Goal: Task Accomplishment & Management: Manage account settings

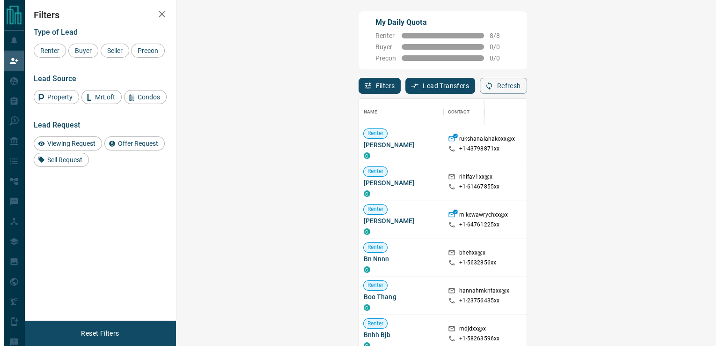
scroll to position [254, 512]
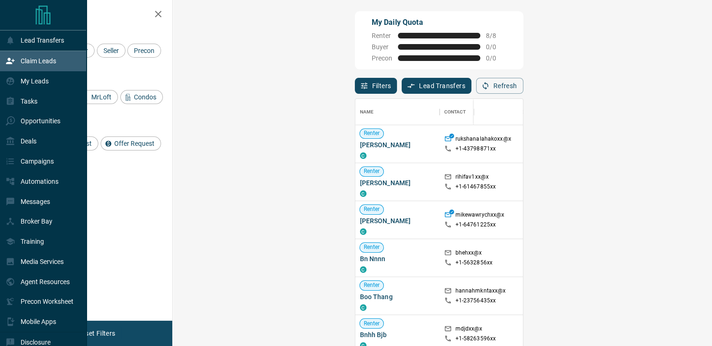
click at [12, 77] on icon at bounding box center [10, 80] width 9 height 9
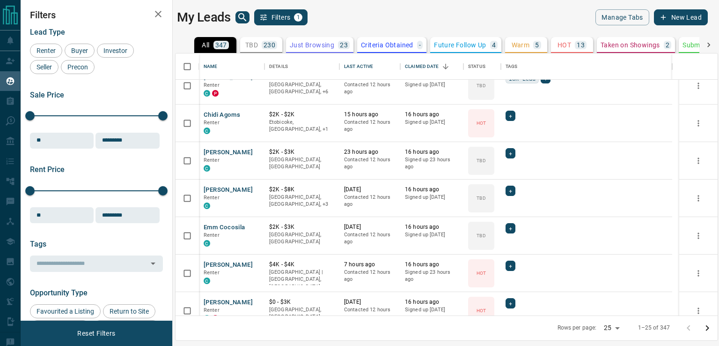
scroll to position [37, 0]
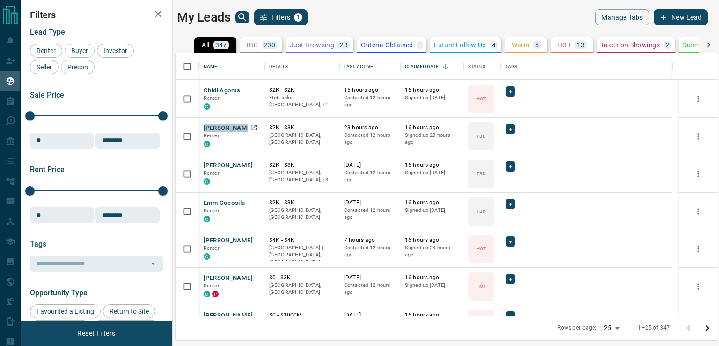
drag, startPoint x: 240, startPoint y: 115, endPoint x: 226, endPoint y: 126, distance: 18.6
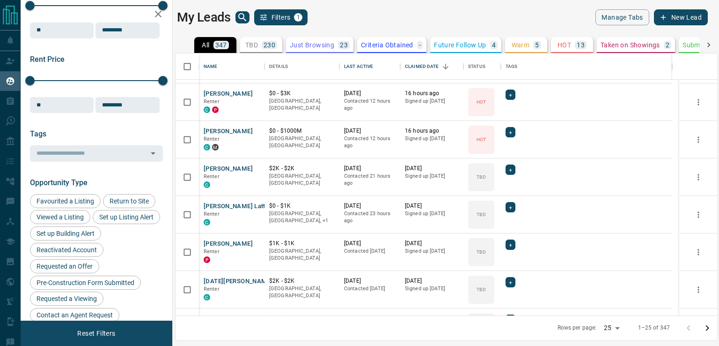
scroll to position [174, 0]
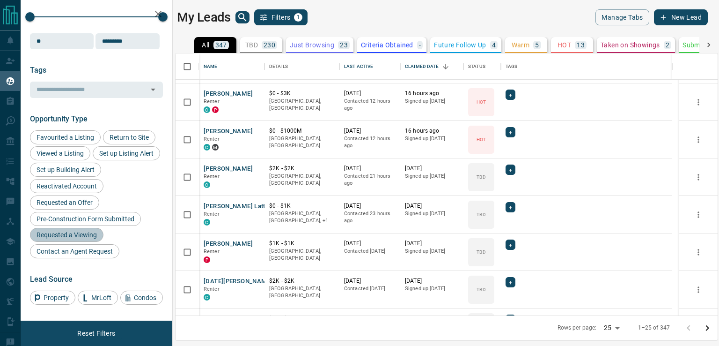
click at [89, 238] on span "Requested a Viewing" at bounding box center [66, 234] width 67 height 7
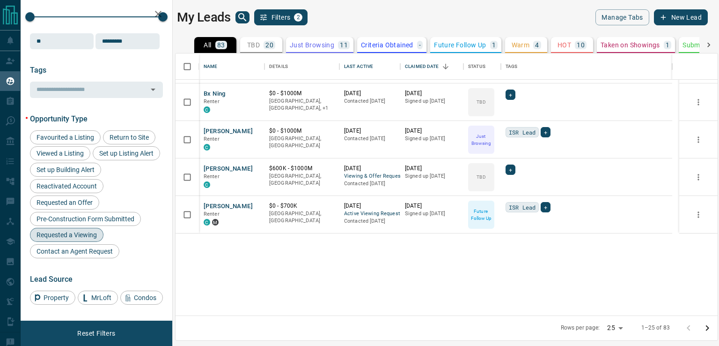
scroll to position [0, 0]
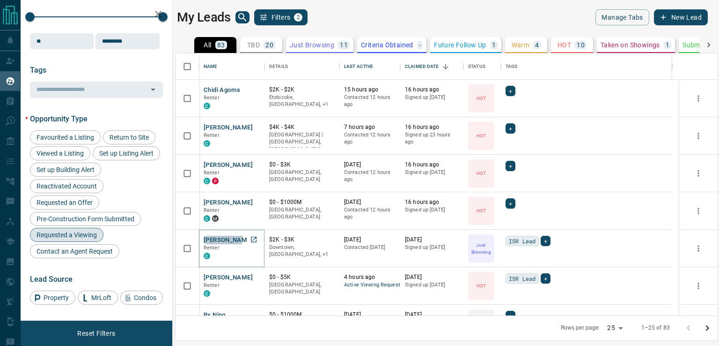
drag, startPoint x: 227, startPoint y: 236, endPoint x: 214, endPoint y: 236, distance: 13.1
click at [214, 236] on button "[PERSON_NAME]" at bounding box center [228, 240] width 49 height 9
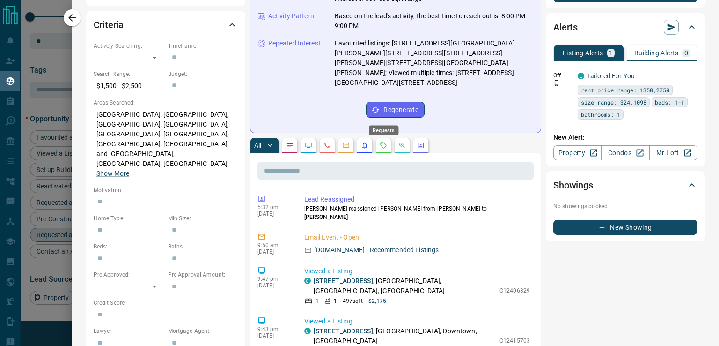
scroll to position [258, 0]
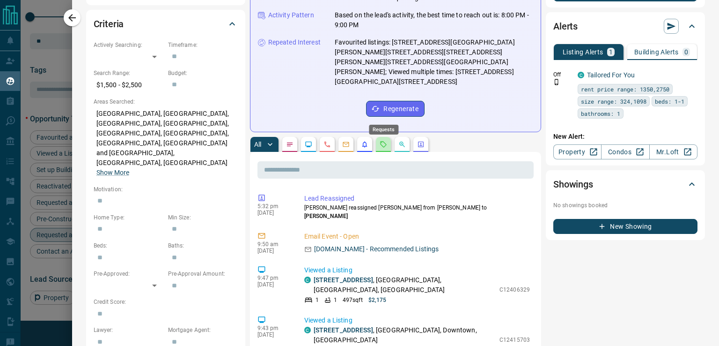
click at [383, 140] on icon "Requests" at bounding box center [383, 143] width 7 height 7
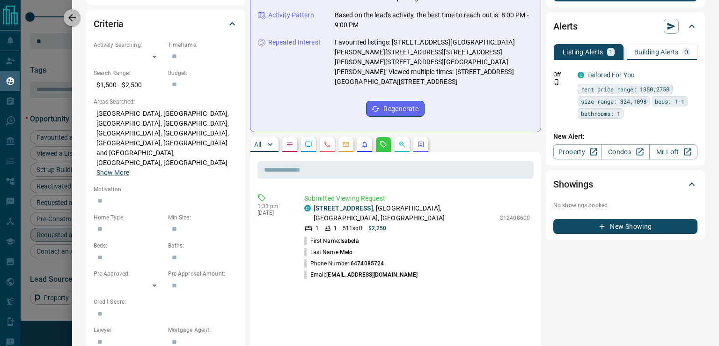
click at [74, 19] on icon "button" at bounding box center [71, 17] width 11 height 11
click at [74, 19] on div "**********" at bounding box center [395, 261] width 647 height 1038
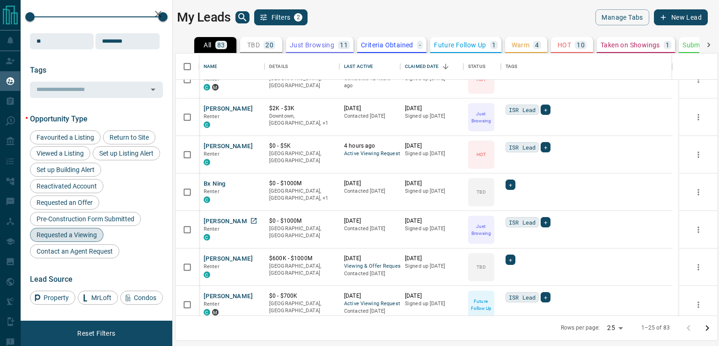
scroll to position [132, 0]
click at [234, 217] on button "[PERSON_NAME]" at bounding box center [228, 220] width 49 height 9
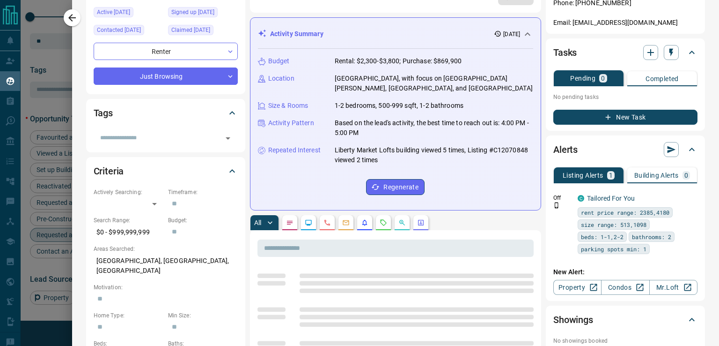
scroll to position [112, 0]
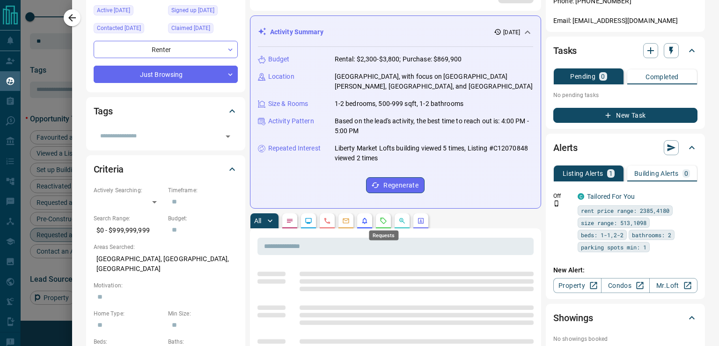
click at [380, 222] on icon "Requests" at bounding box center [383, 220] width 7 height 7
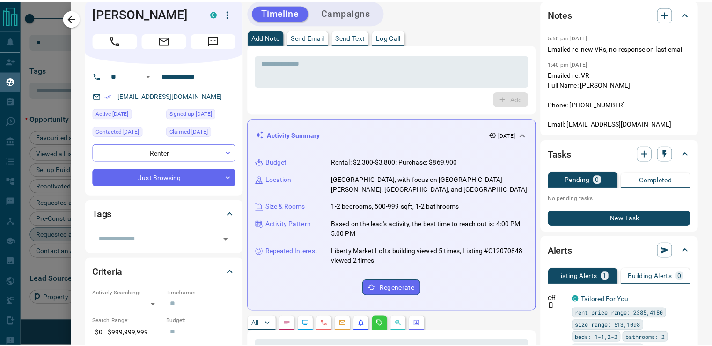
scroll to position [0, 0]
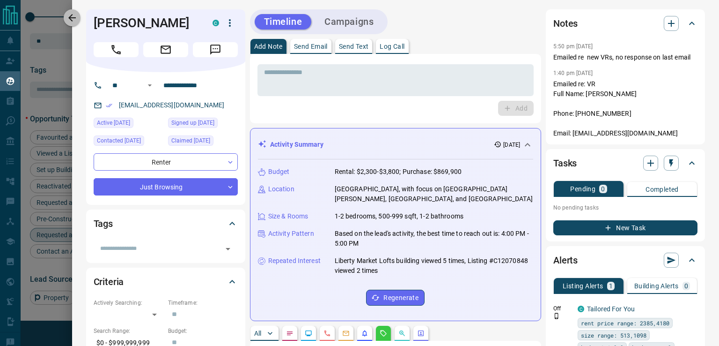
click at [71, 17] on icon "button" at bounding box center [71, 17] width 7 height 7
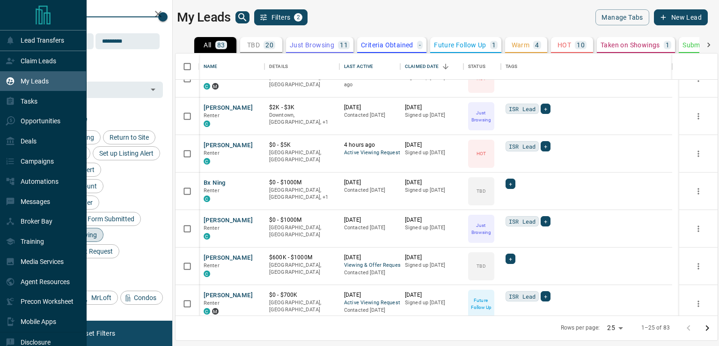
click at [26, 59] on p "Claim Leads" at bounding box center [39, 60] width 36 height 7
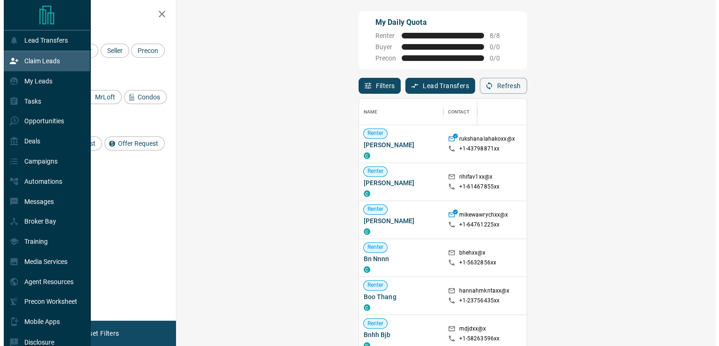
scroll to position [254, 512]
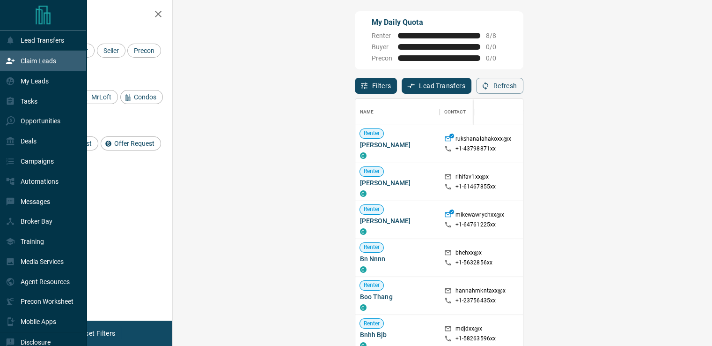
click at [26, 78] on p "My Leads" at bounding box center [35, 80] width 28 height 7
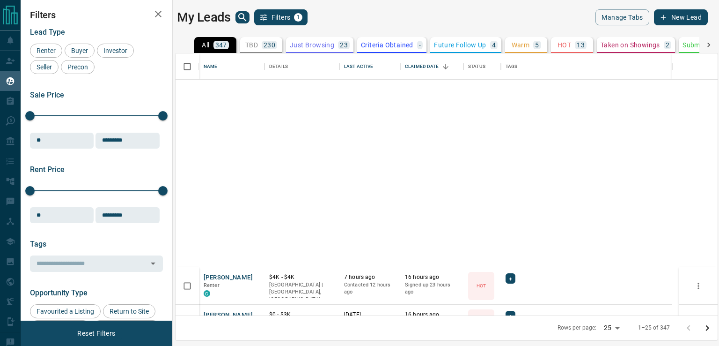
scroll to position [477, 0]
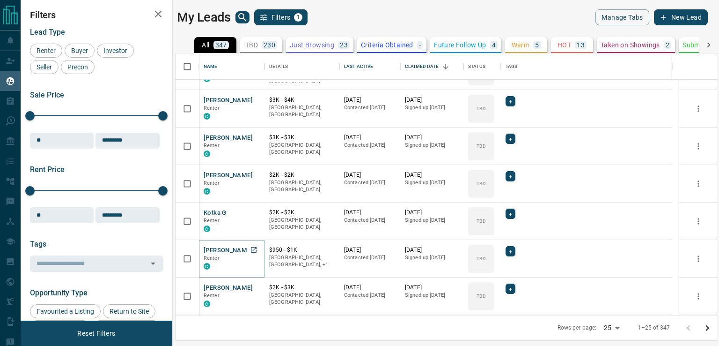
click at [235, 247] on button "[PERSON_NAME]" at bounding box center [228, 250] width 49 height 9
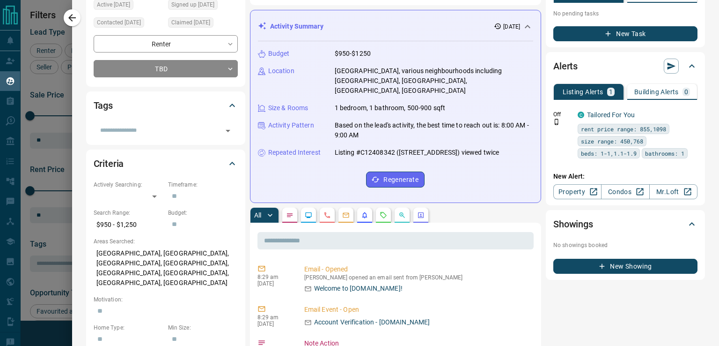
scroll to position [0, 0]
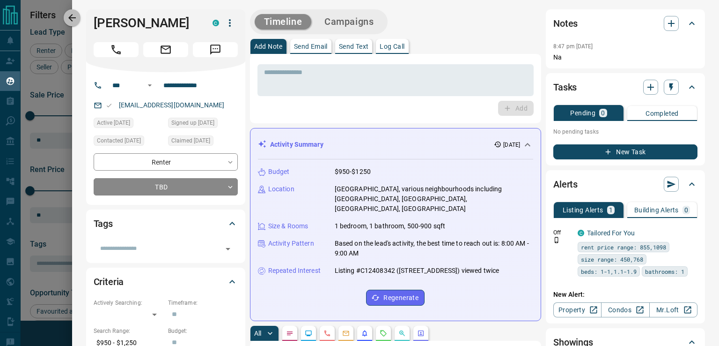
click at [68, 10] on button "button" at bounding box center [72, 17] width 17 height 17
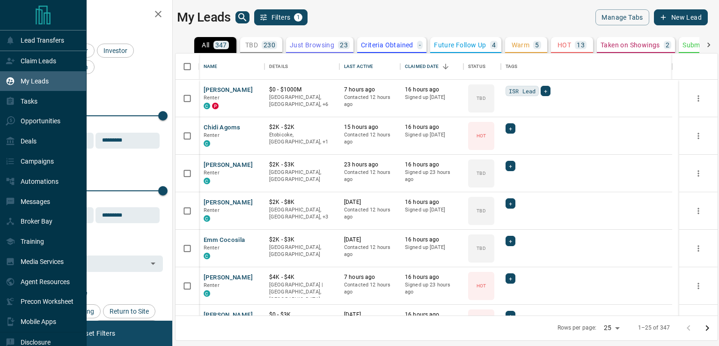
click at [17, 59] on div "Claim Leads" at bounding box center [31, 60] width 51 height 15
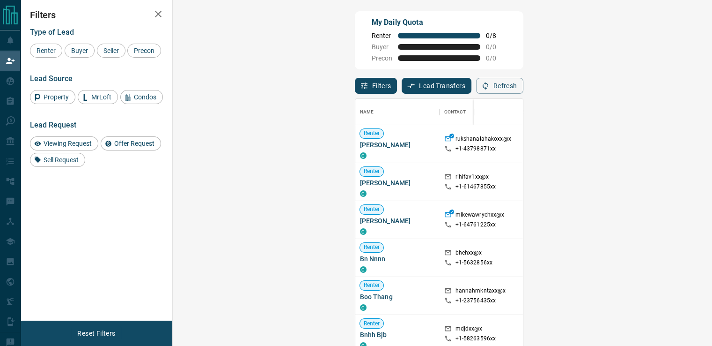
scroll to position [254, 512]
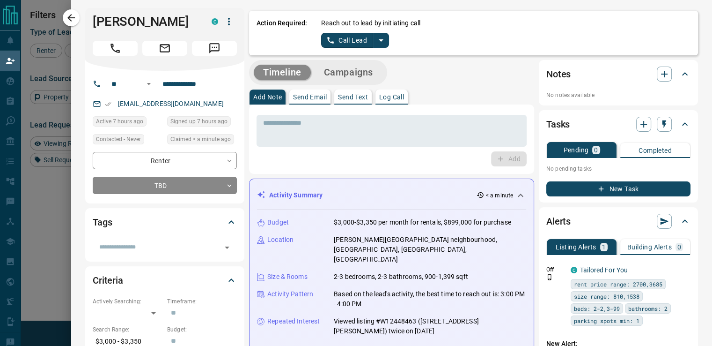
scroll to position [0, 0]
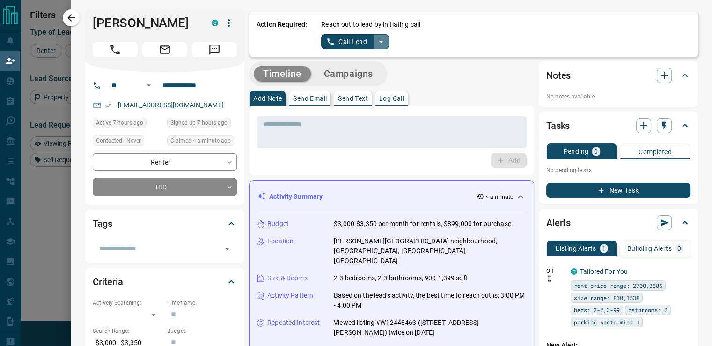
click at [376, 40] on icon "split button" at bounding box center [381, 41] width 11 height 11
click at [353, 75] on li "Log Manual Call" at bounding box center [354, 74] width 57 height 14
click at [351, 38] on button "Log Manual Call" at bounding box center [352, 41] width 62 height 15
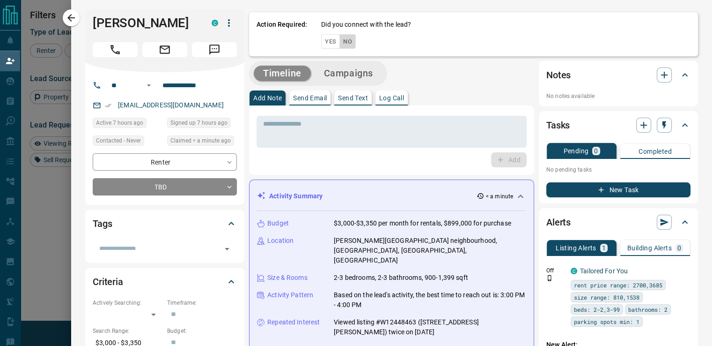
click at [340, 42] on button "No" at bounding box center [348, 41] width 16 height 15
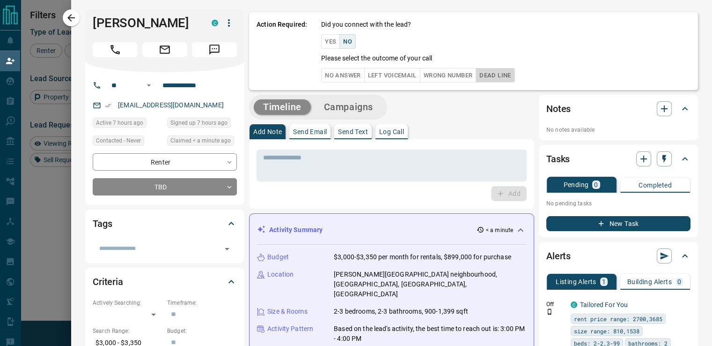
click at [480, 70] on button "Dead Line" at bounding box center [495, 75] width 39 height 15
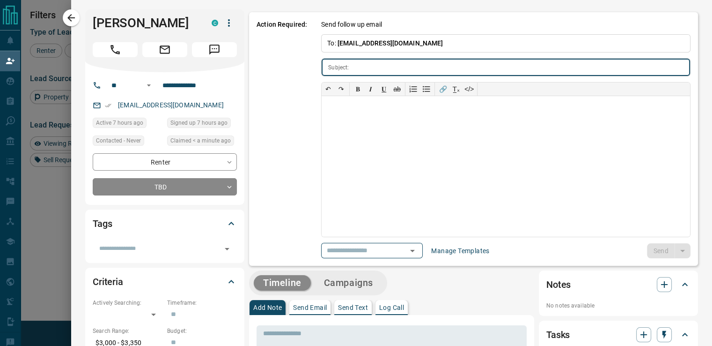
type input "**********"
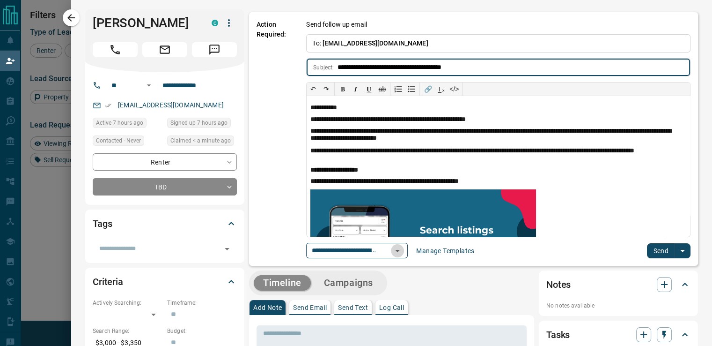
click at [396, 251] on icon "Open" at bounding box center [397, 250] width 11 height 11
click at [533, 72] on input "**********" at bounding box center [514, 67] width 353 height 17
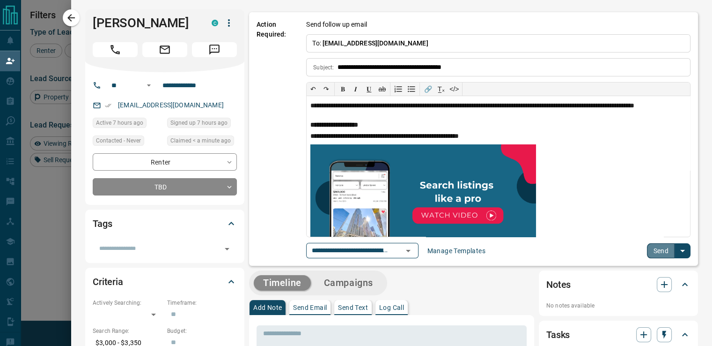
click at [655, 248] on button "Send" at bounding box center [661, 250] width 28 height 15
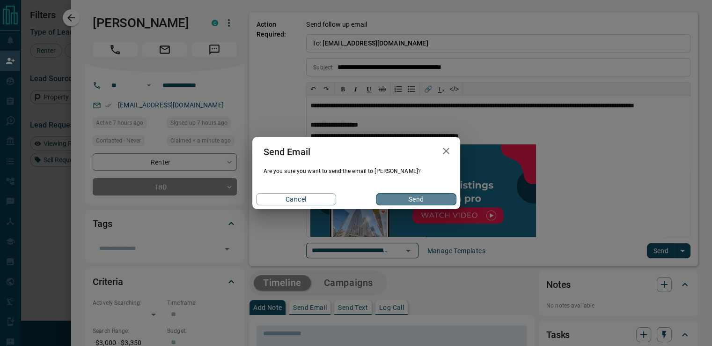
click at [419, 195] on button "Send" at bounding box center [416, 199] width 80 height 12
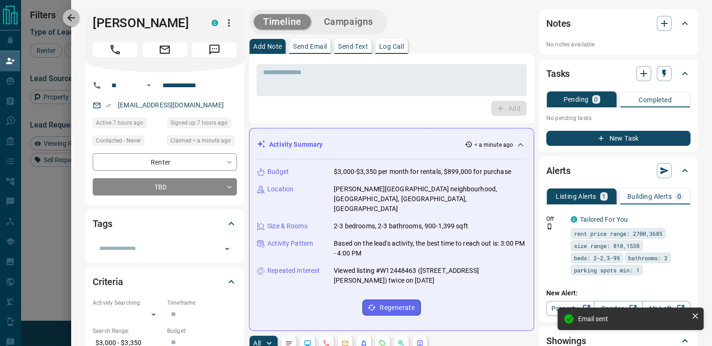
click at [77, 12] on button "button" at bounding box center [71, 17] width 17 height 17
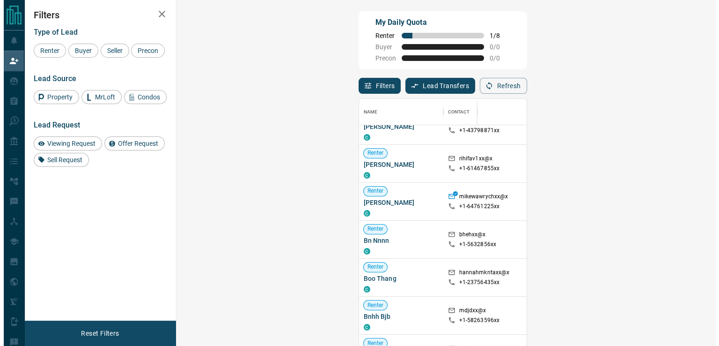
scroll to position [19, 0]
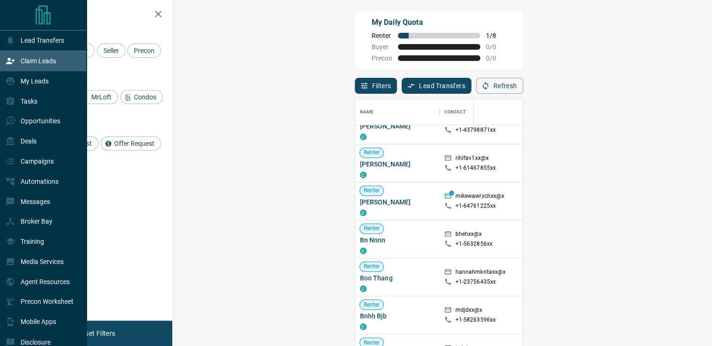
click at [30, 80] on p "My Leads" at bounding box center [35, 80] width 28 height 7
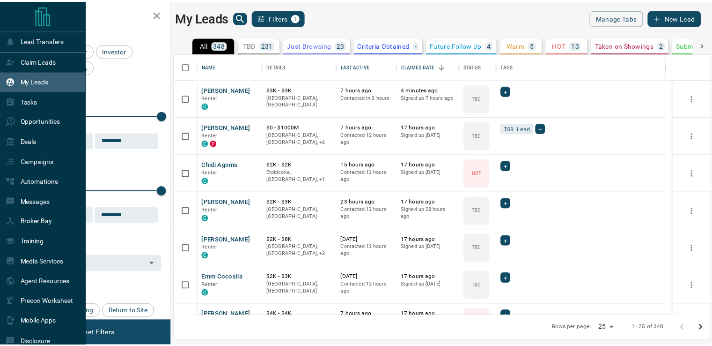
scroll to position [255, 535]
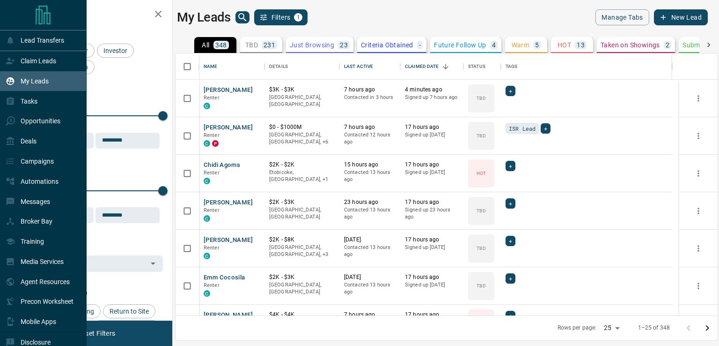
click at [40, 61] on p "Claim Leads" at bounding box center [39, 60] width 36 height 7
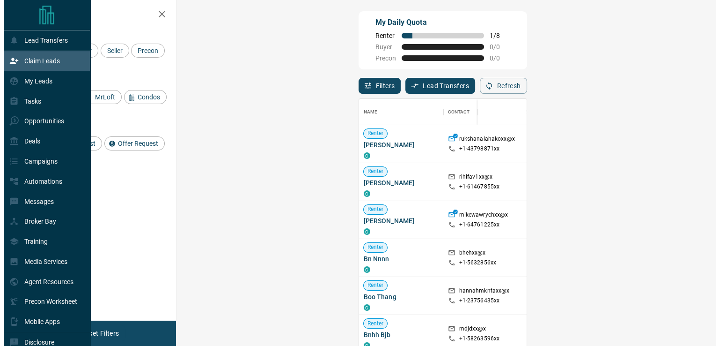
scroll to position [254, 512]
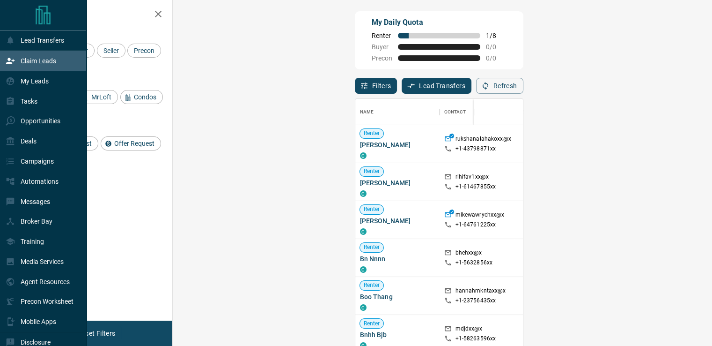
click at [14, 81] on icon at bounding box center [11, 81] width 8 height 8
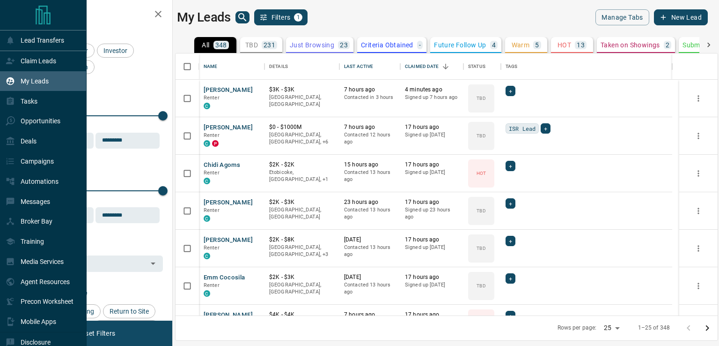
scroll to position [255, 535]
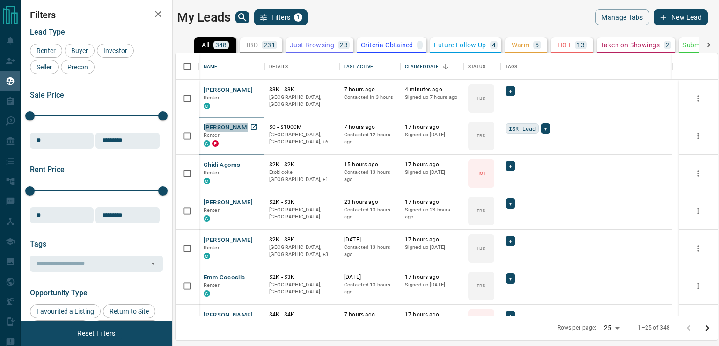
click at [241, 124] on button "[PERSON_NAME]" at bounding box center [228, 127] width 49 height 9
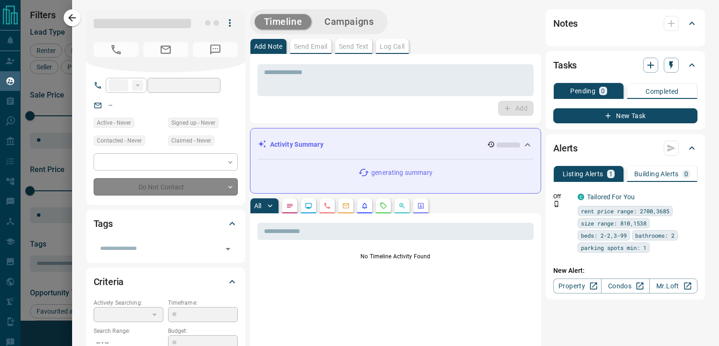
type input "**"
type input "**********"
type input "**"
type input "*******"
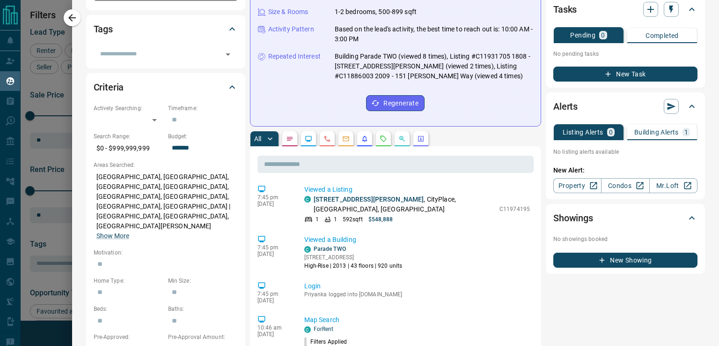
scroll to position [193, 0]
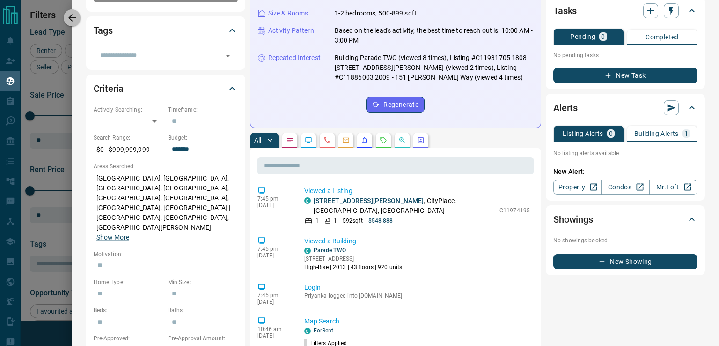
click at [71, 19] on icon "button" at bounding box center [71, 17] width 11 height 11
click at [69, 21] on div at bounding box center [359, 173] width 719 height 346
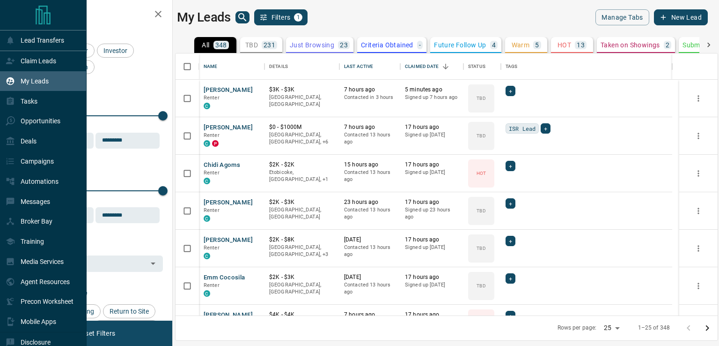
click at [13, 106] on icon at bounding box center [10, 100] width 9 height 9
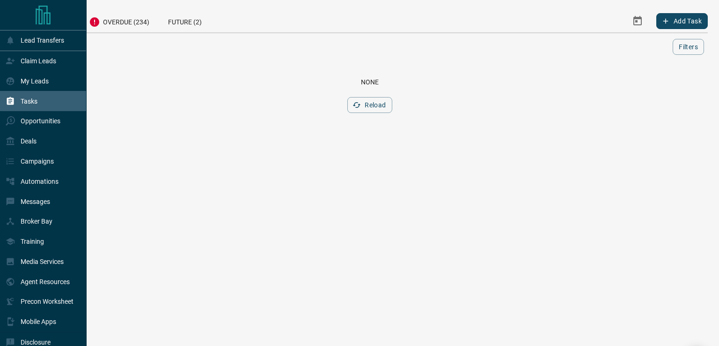
click at [34, 81] on p "My Leads" at bounding box center [35, 80] width 28 height 7
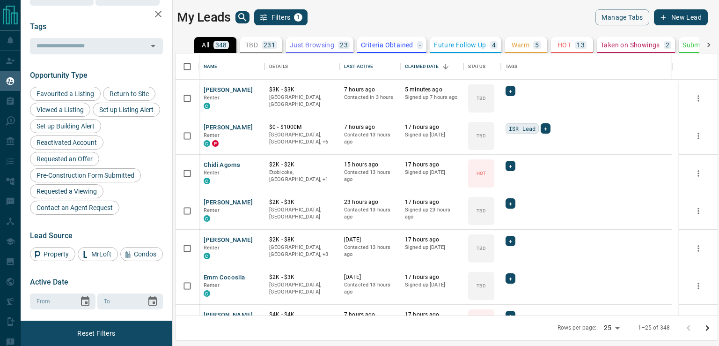
scroll to position [217, 0]
click at [96, 113] on span "Set up Listing Alert" at bounding box center [126, 109] width 61 height 7
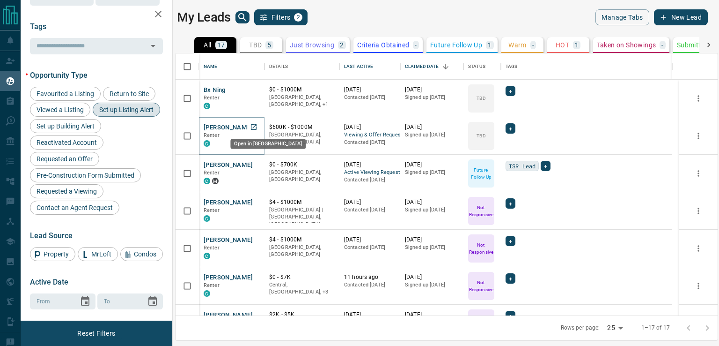
click at [255, 123] on icon "Open in New Tab" at bounding box center [253, 126] width 7 height 7
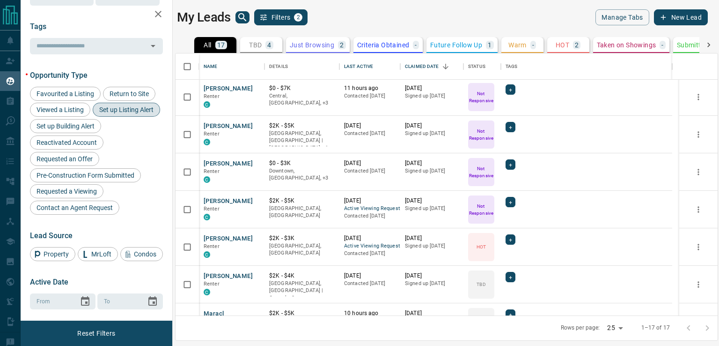
scroll to position [189, 0]
click at [255, 199] on icon "Open in New Tab" at bounding box center [253, 199] width 7 height 7
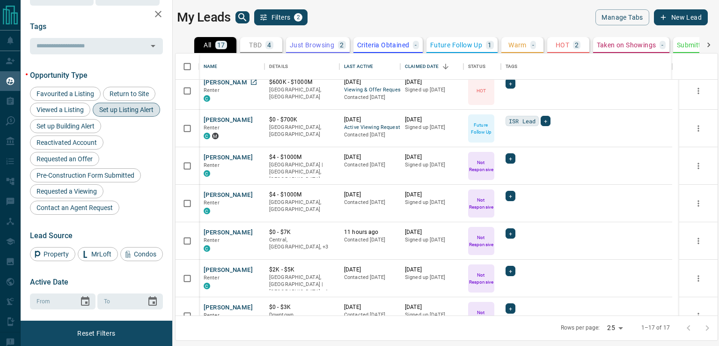
scroll to position [0, 0]
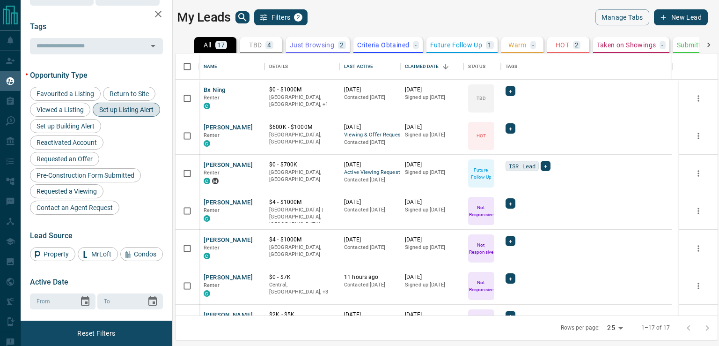
click at [71, 195] on span "Requested a Viewing" at bounding box center [66, 190] width 67 height 7
click at [93, 117] on div "Set up Listing Alert" at bounding box center [126, 110] width 67 height 14
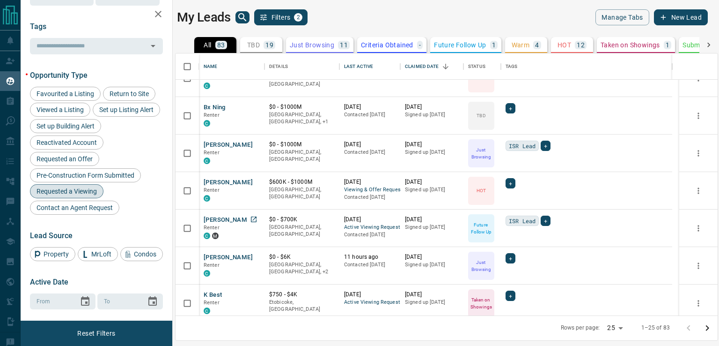
scroll to position [288, 0]
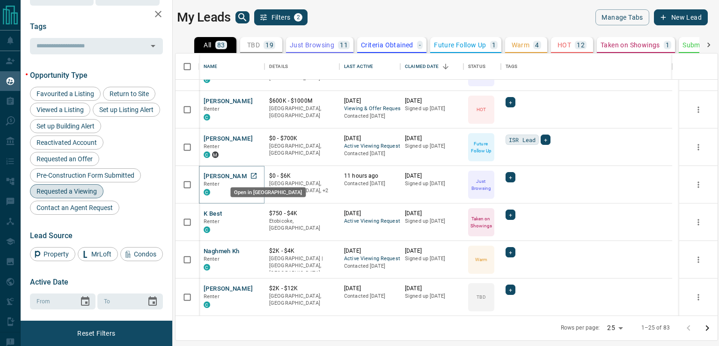
click at [254, 173] on icon "Open in New Tab" at bounding box center [253, 175] width 7 height 7
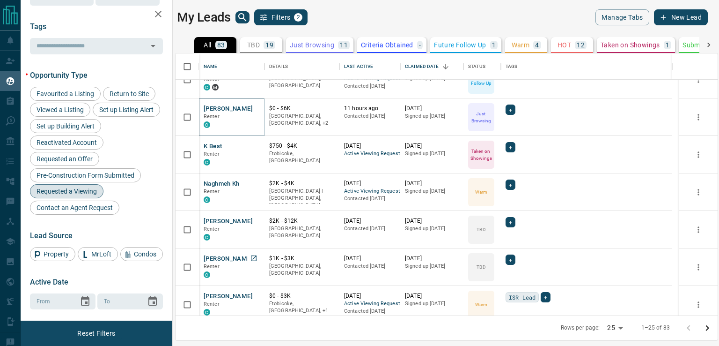
scroll to position [421, 0]
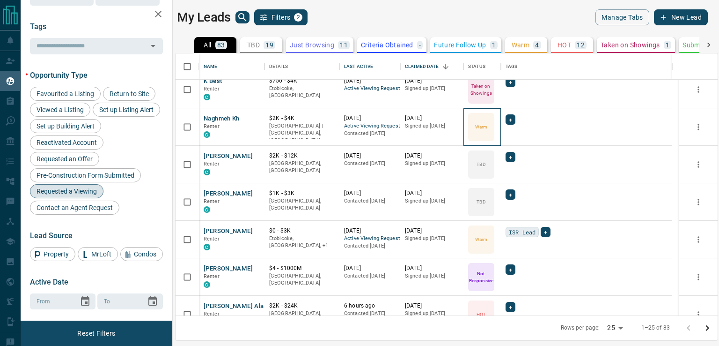
click at [481, 125] on p "Warm" at bounding box center [481, 126] width 12 height 7
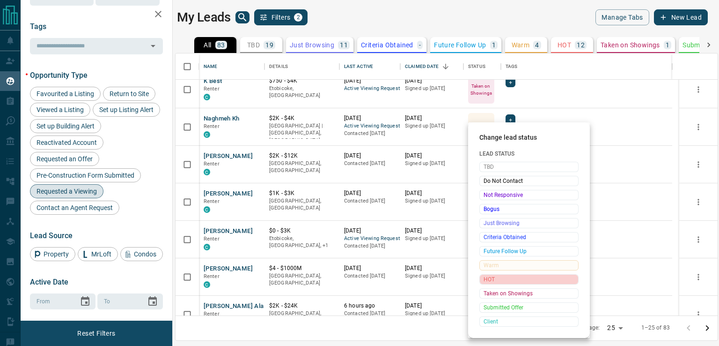
click at [494, 278] on span "HOT" at bounding box center [529, 278] width 91 height 9
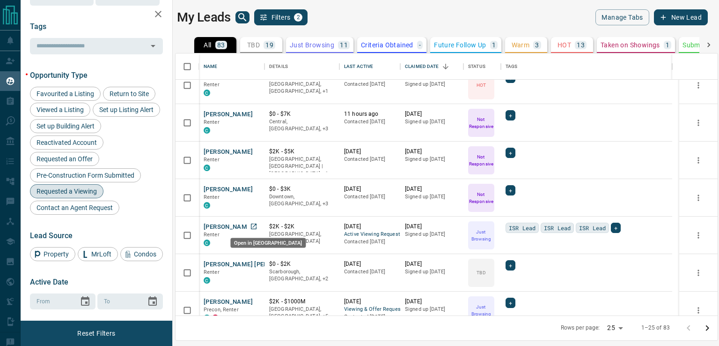
scroll to position [701, 0]
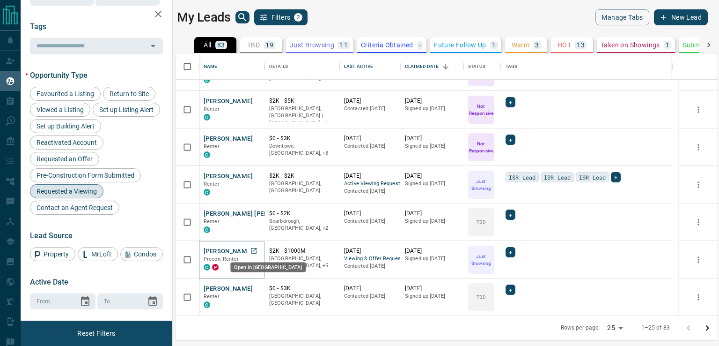
click at [256, 249] on icon "Open in New Tab" at bounding box center [253, 250] width 7 height 7
click at [244, 20] on icon "search button" at bounding box center [242, 17] width 11 height 11
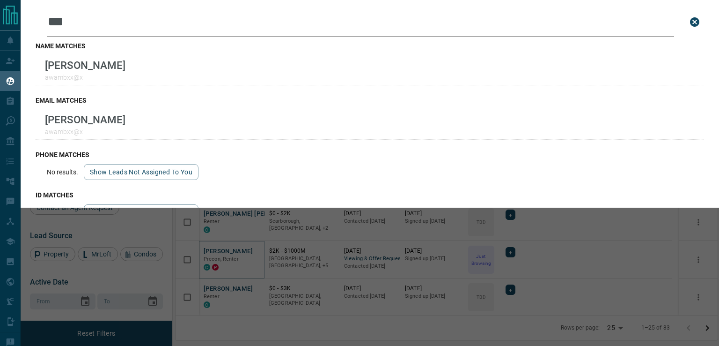
type input "***"
click at [693, 21] on icon "close search bar" at bounding box center [694, 21] width 11 height 11
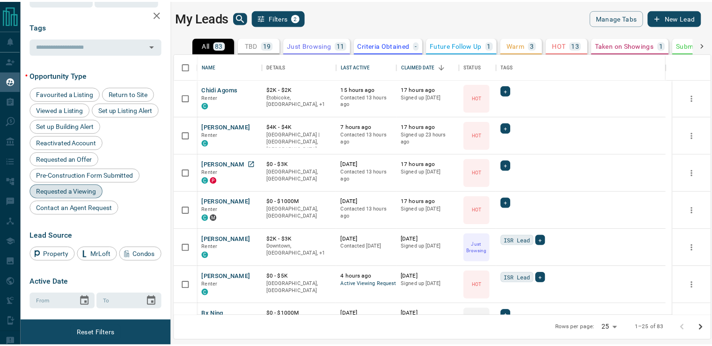
scroll to position [0, 0]
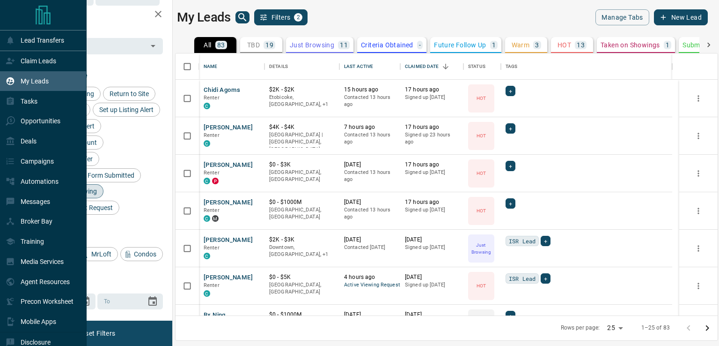
click at [30, 57] on div "Claim Leads" at bounding box center [31, 60] width 51 height 15
